Goal: Find specific page/section: Find specific page/section

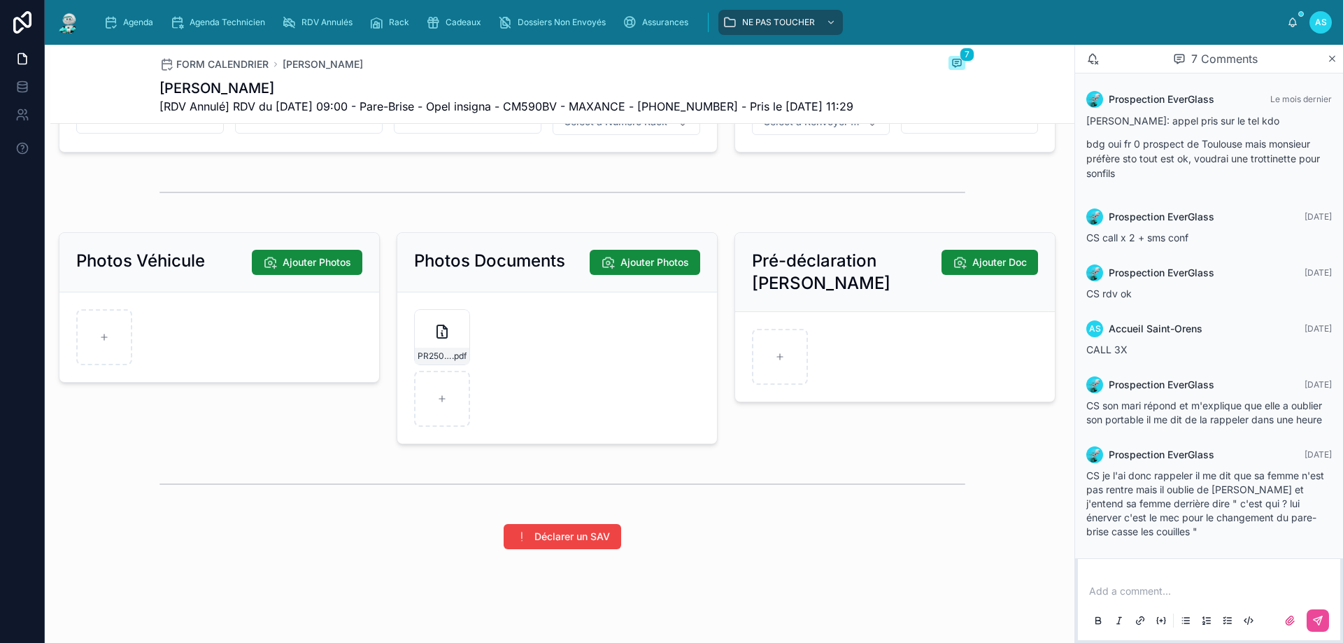
scroll to position [1818, 0]
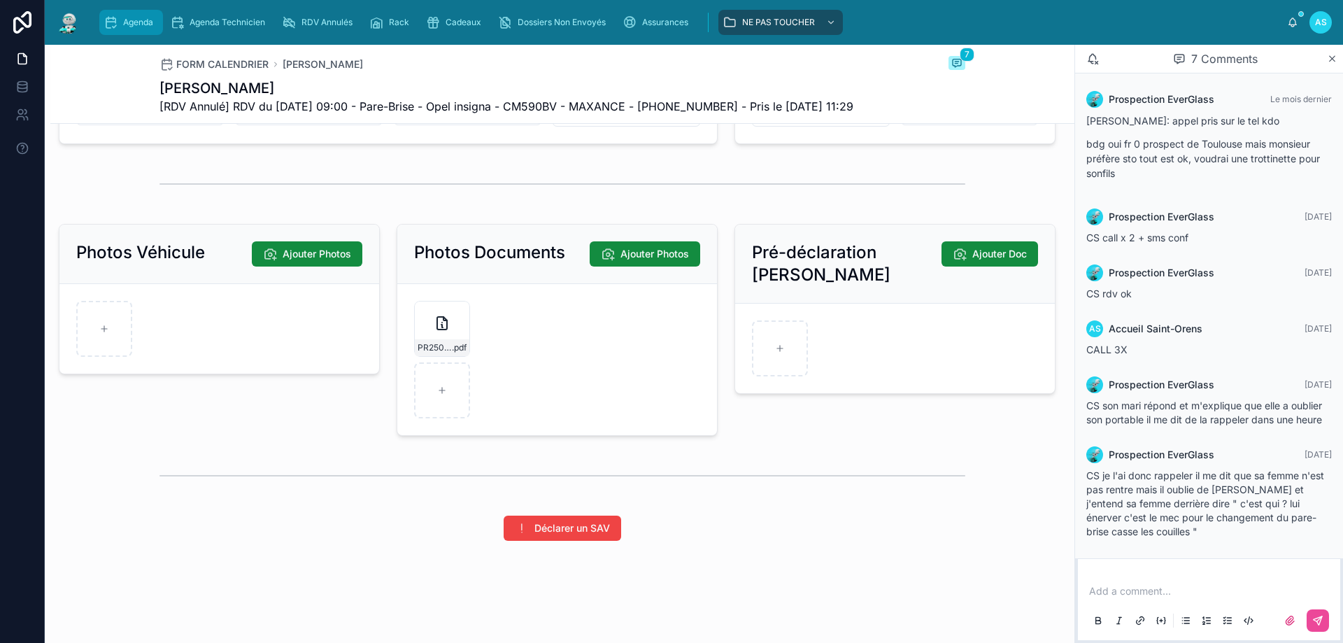
click at [122, 27] on div "Agenda" at bounding box center [130, 22] width 55 height 22
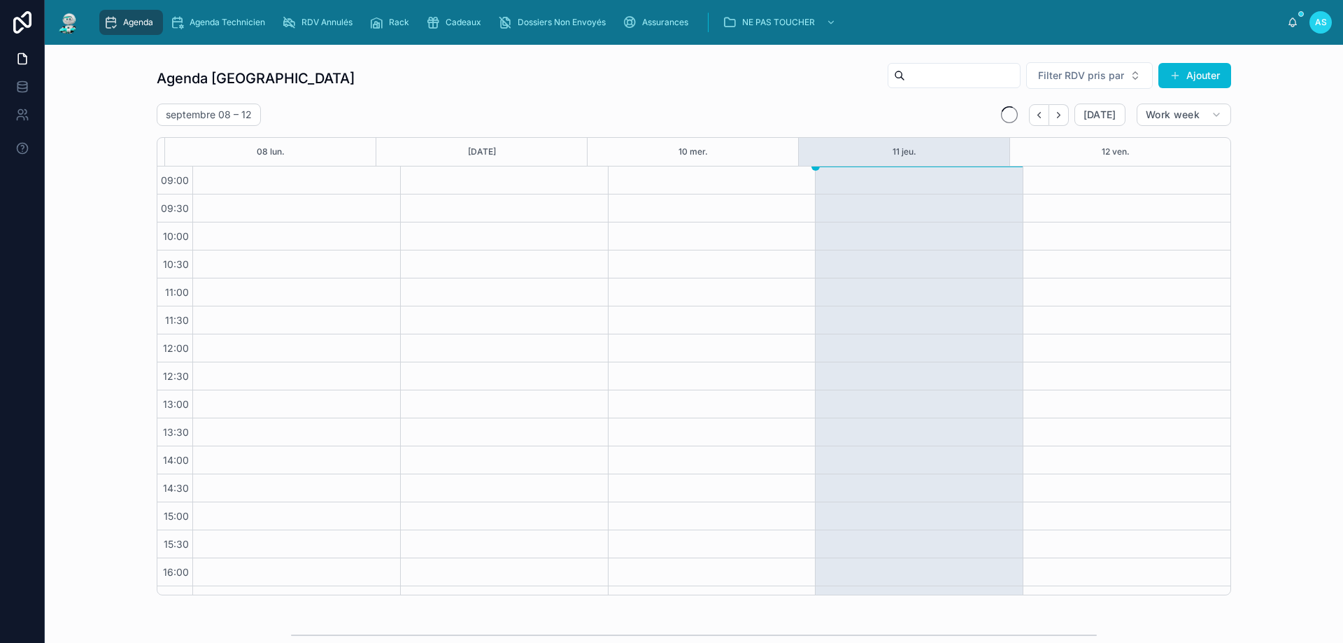
scroll to position [76, 0]
